Goal: Task Accomplishment & Management: Use online tool/utility

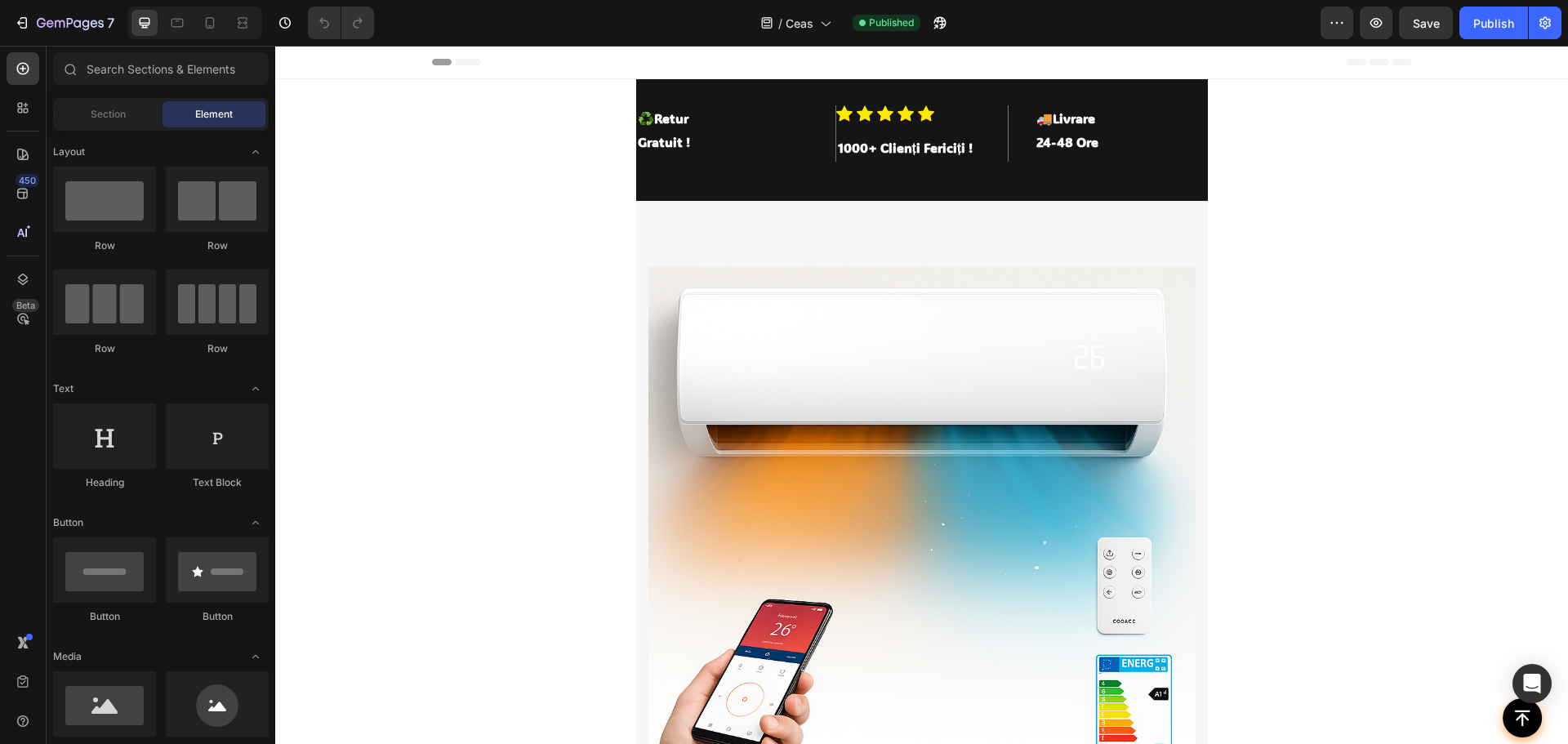
click at [208, 37] on div at bounding box center [194, 23] width 134 height 33
click at [208, 33] on div at bounding box center [210, 22] width 26 height 26
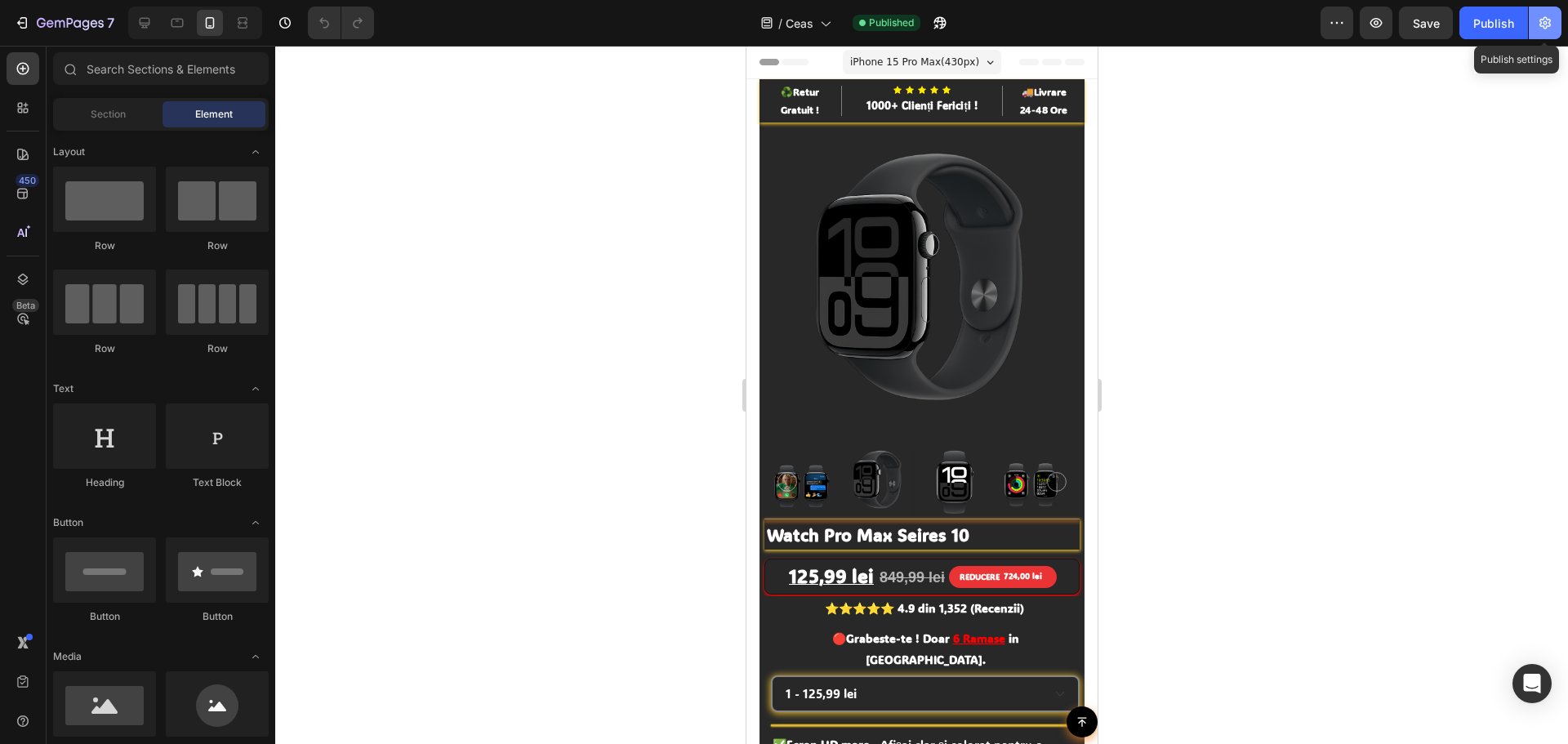
click at [1547, 17] on icon "button" at bounding box center [1545, 22] width 16 height 16
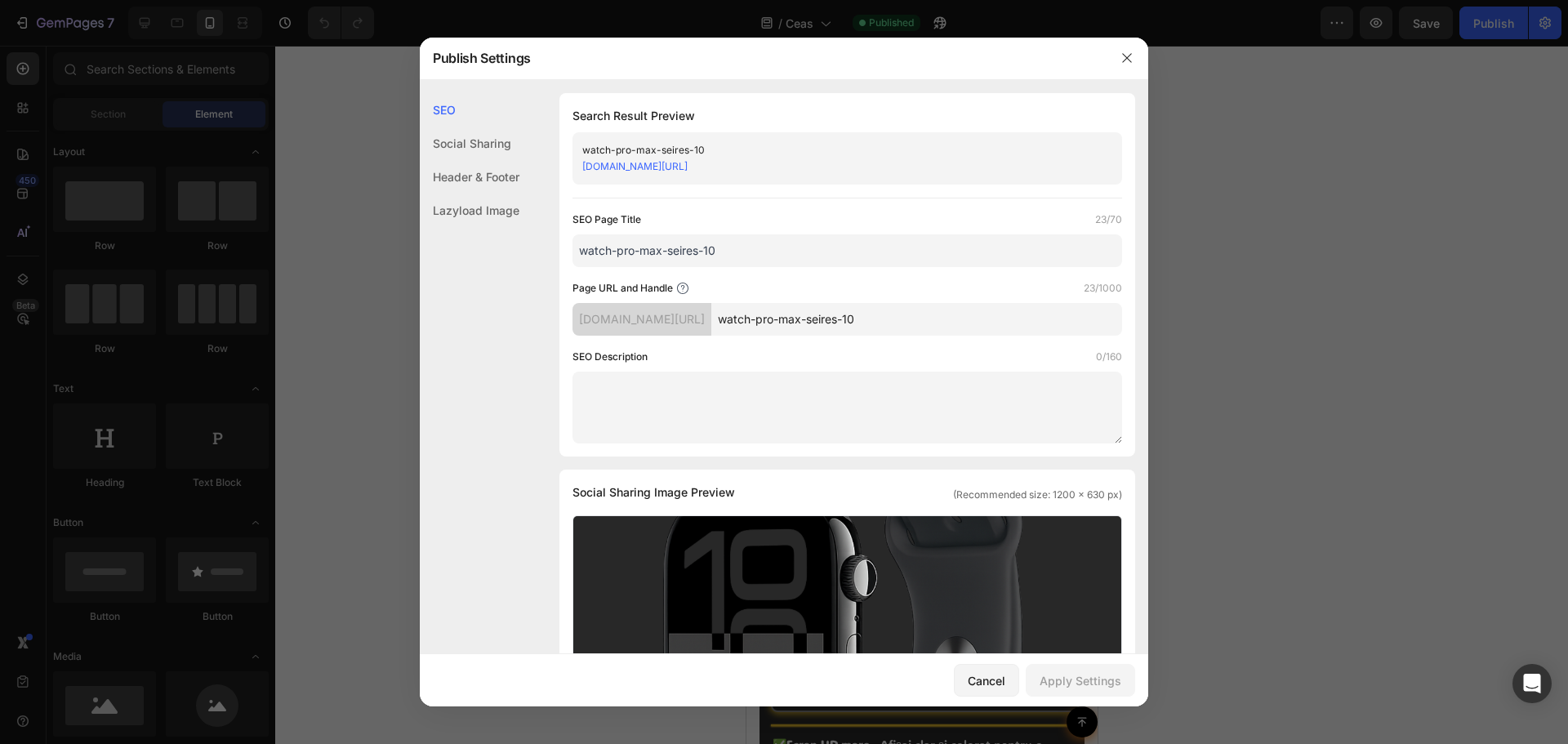
drag, startPoint x: 884, startPoint y: 170, endPoint x: 565, endPoint y: 169, distance: 319.0
click at [565, 169] on div "Search Result Preview watch-pro-max-seires-10 [DOMAIN_NAME][URL] SEO Page Title…" at bounding box center [847, 275] width 576 height 363
click at [610, 161] on link "[DOMAIN_NAME][URL]" at bounding box center [635, 166] width 106 height 12
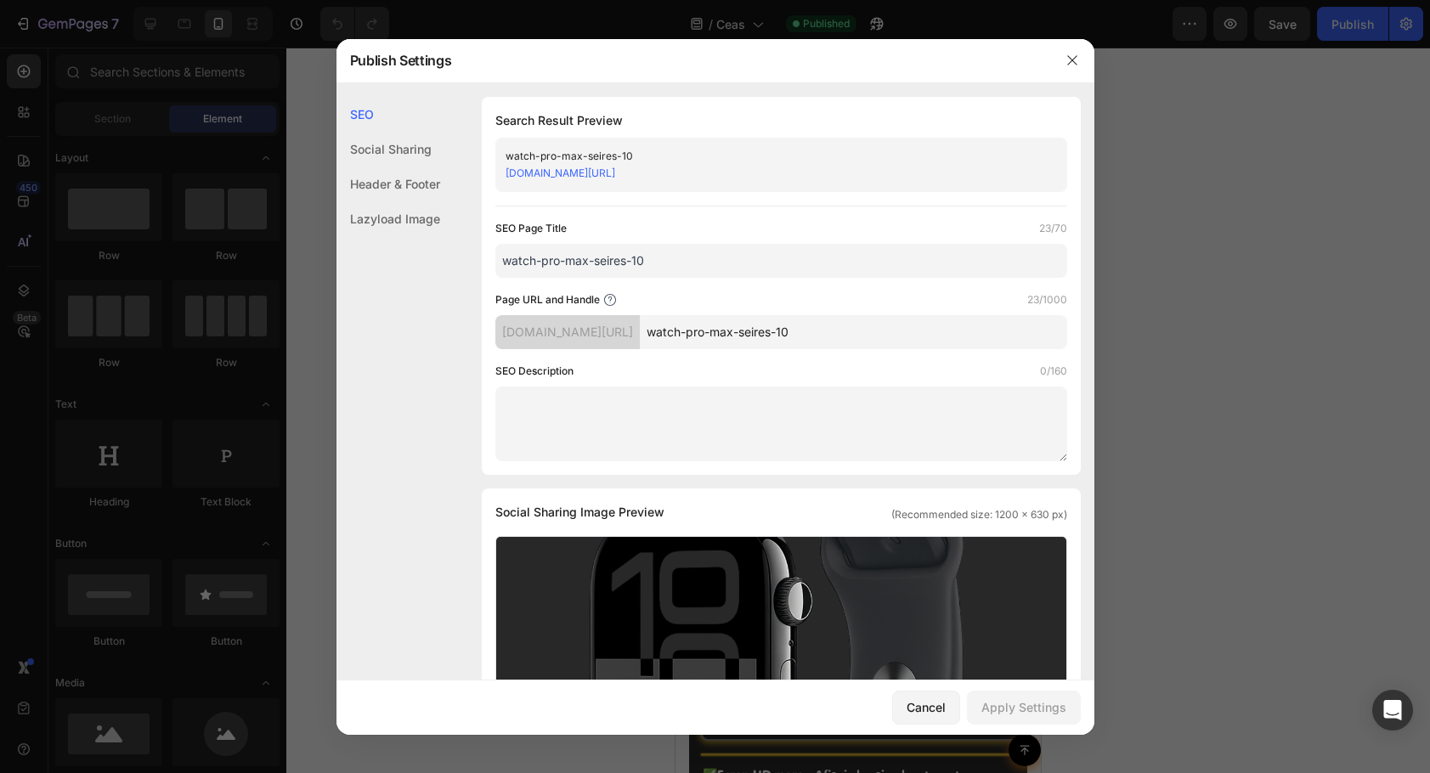
click at [845, 178] on div "[DOMAIN_NAME][URL]" at bounding box center [767, 173] width 523 height 17
drag, startPoint x: 845, startPoint y: 178, endPoint x: 677, endPoint y: 178, distance: 167.4
click at [677, 178] on div "[DOMAIN_NAME][URL]" at bounding box center [767, 173] width 523 height 17
copy link "watch-pro-max-seires-10"
